Goal: Information Seeking & Learning: Learn about a topic

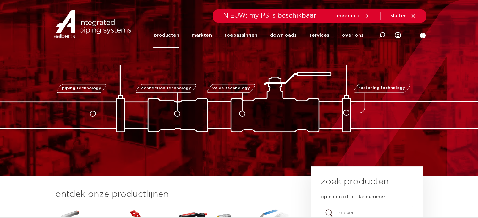
click at [171, 34] on link "producten" at bounding box center [165, 35] width 25 height 25
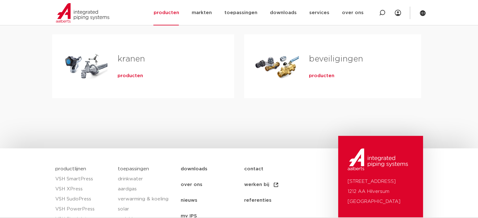
scroll to position [157, 0]
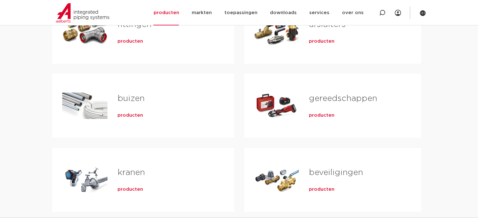
click at [314, 117] on span "producten" at bounding box center [321, 115] width 25 height 6
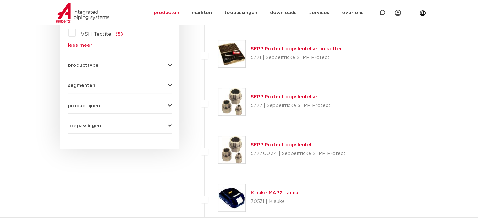
scroll to position [220, 0]
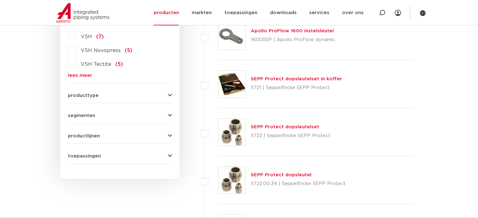
click at [164, 95] on button "producttype" at bounding box center [120, 95] width 104 height 5
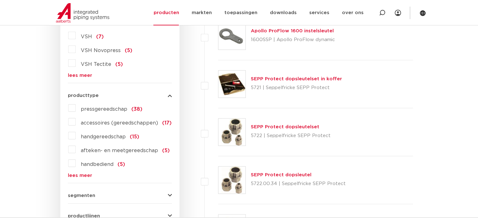
click at [88, 108] on span "pressgereedschap" at bounding box center [104, 109] width 46 height 5
click at [0, 0] on input "pressgereedschap (38)" at bounding box center [0, 0] width 0 height 0
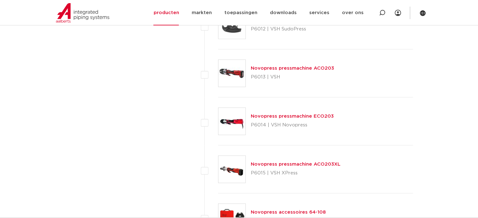
scroll to position [1256, 0]
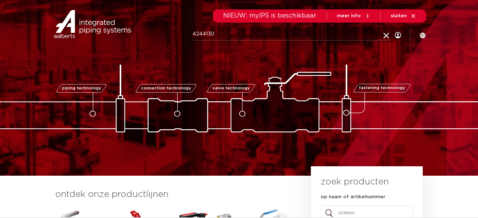
type input "4244130"
click button "Zoeken" at bounding box center [0, 0] width 0 height 0
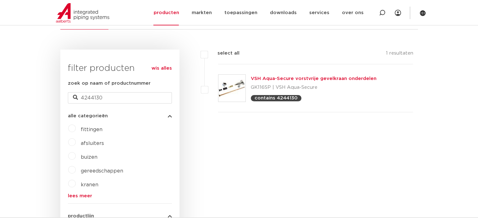
scroll to position [135, 0]
click at [271, 79] on link "VSH Aqua-Secure vorstvrije gevelkraan onderdelen" at bounding box center [314, 79] width 126 height 5
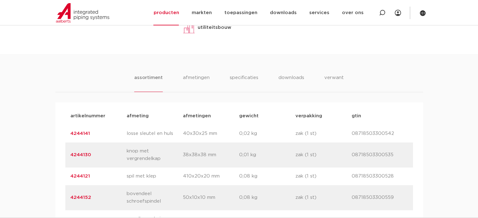
scroll to position [408, 0]
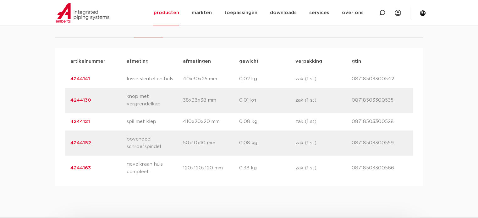
click at [84, 98] on link "4244130" at bounding box center [80, 100] width 21 height 5
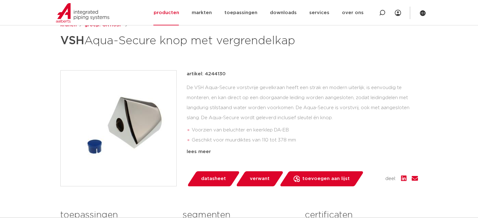
scroll to position [126, 0]
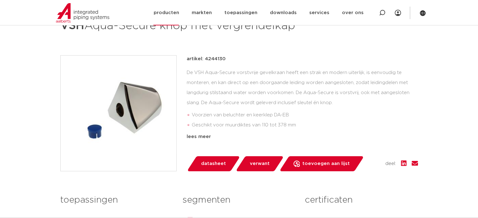
click at [90, 11] on img at bounding box center [82, 12] width 53 height 19
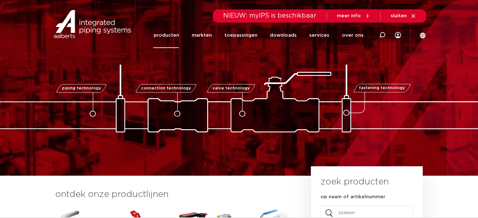
drag, startPoint x: 181, startPoint y: 34, endPoint x: 171, endPoint y: 35, distance: 9.8
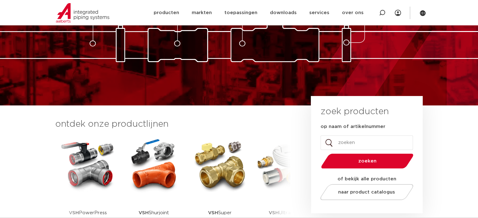
scroll to position [31, 0]
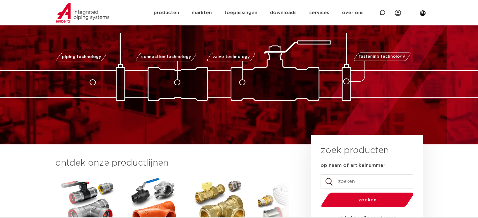
click at [170, 8] on link "producten" at bounding box center [165, 12] width 25 height 25
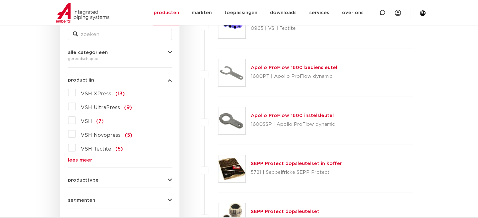
click at [75, 159] on link "lees meer" at bounding box center [120, 160] width 104 height 5
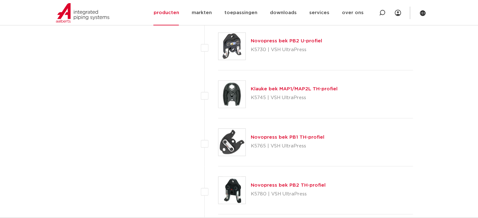
scroll to position [1077, 0]
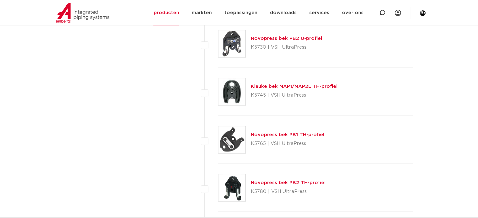
click at [298, 84] on link "Klauke bek MAP1/MAP2L TH-profiel" at bounding box center [294, 86] width 87 height 5
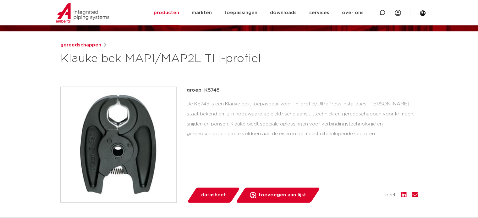
scroll to position [31, 0]
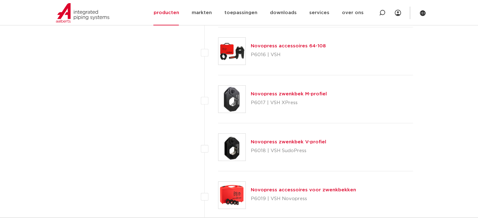
scroll to position [2553, 0]
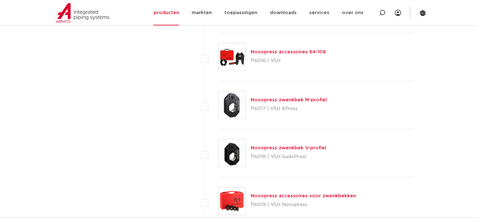
drag, startPoint x: 242, startPoint y: 74, endPoint x: 252, endPoint y: 86, distance: 15.6
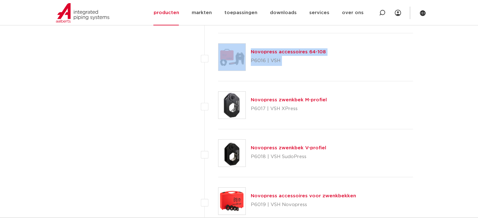
click at [289, 98] on link "Novopress zwenkbek M-profiel" at bounding box center [289, 100] width 76 height 5
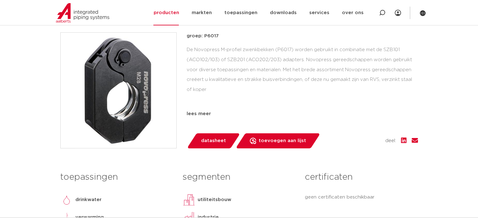
scroll to position [63, 0]
